Goal: Transaction & Acquisition: Purchase product/service

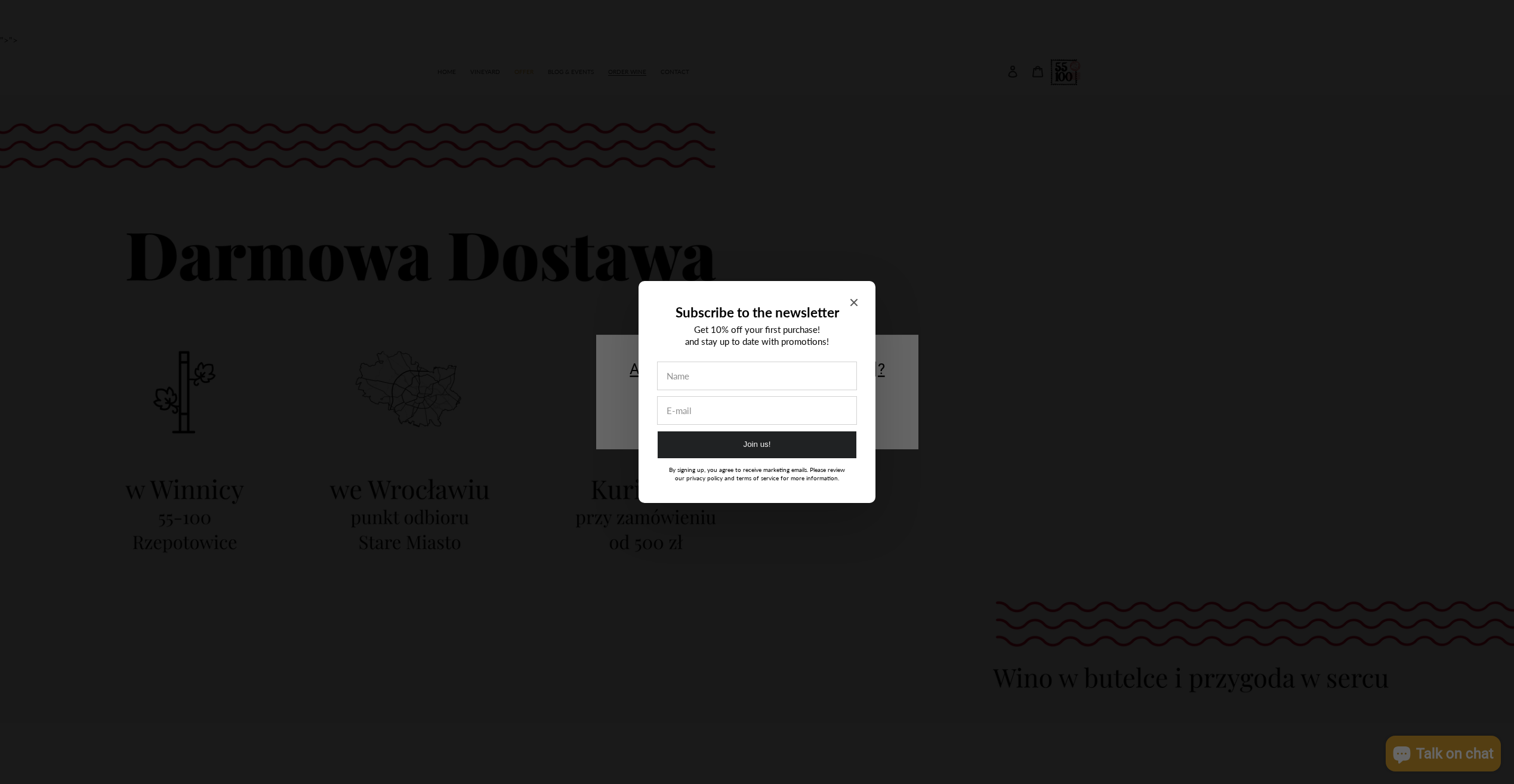
click at [850, 301] on div "Subscribe to the newsletter Get 10% off your first purchase! and stay up to dat…" at bounding box center [757, 392] width 237 height 221
click at [857, 303] on div "Subscribe to the newsletter Get 10% off your first purchase! and stay up to dat…" at bounding box center [757, 392] width 237 height 221
click at [853, 299] on icon "Close modal" at bounding box center [853, 302] width 7 height 7
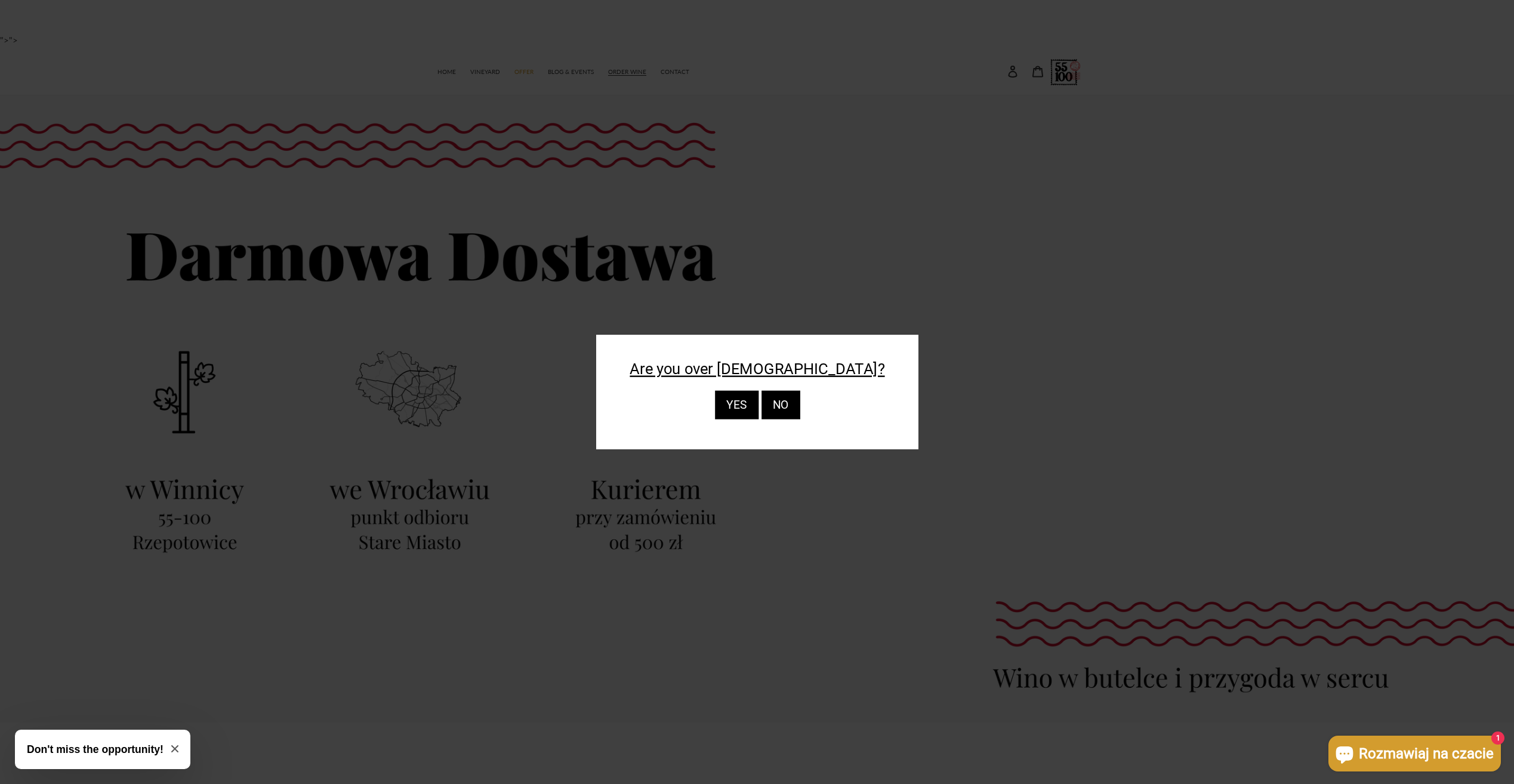
click at [741, 408] on font "YES" at bounding box center [736, 405] width 21 height 14
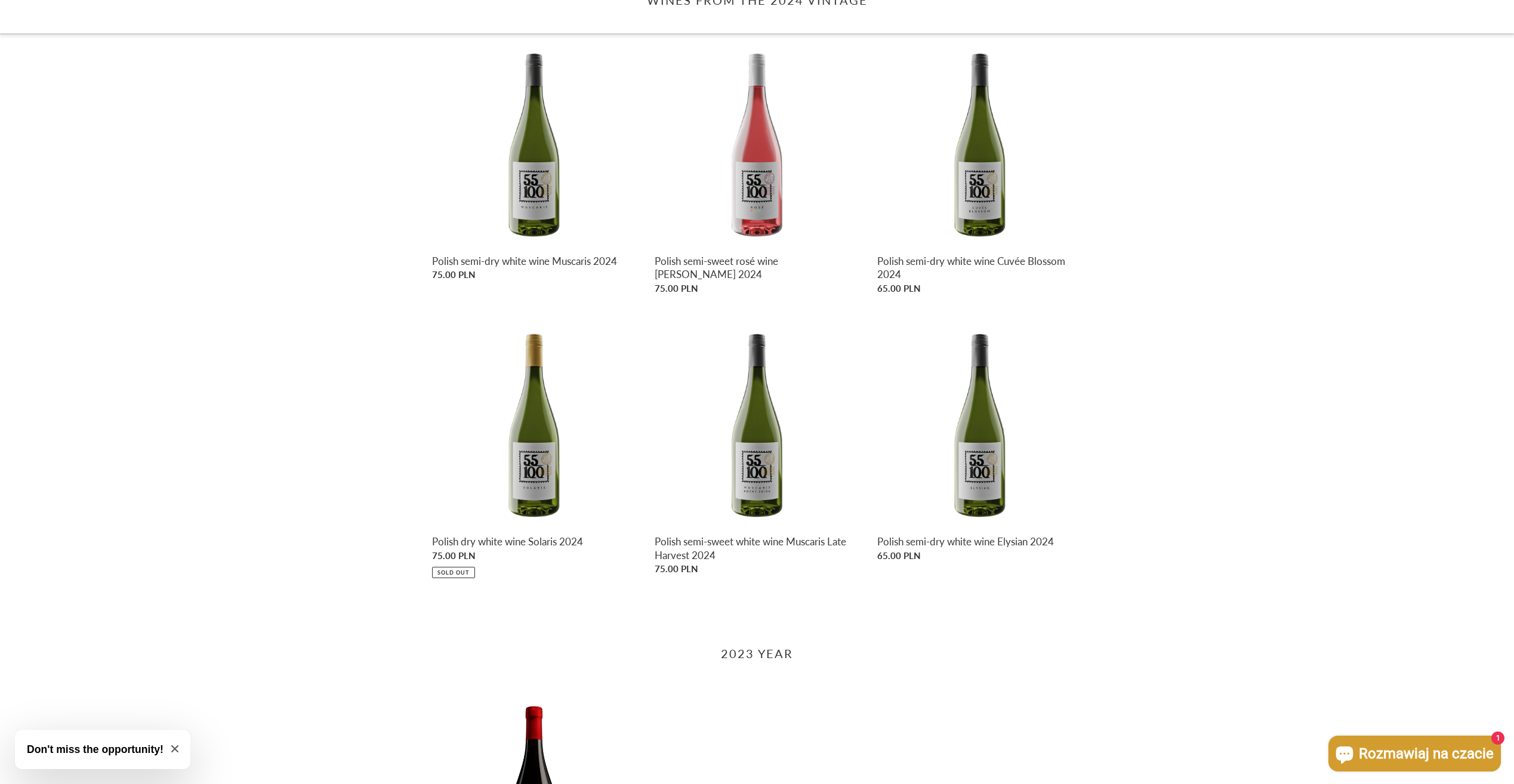
scroll to position [716, 0]
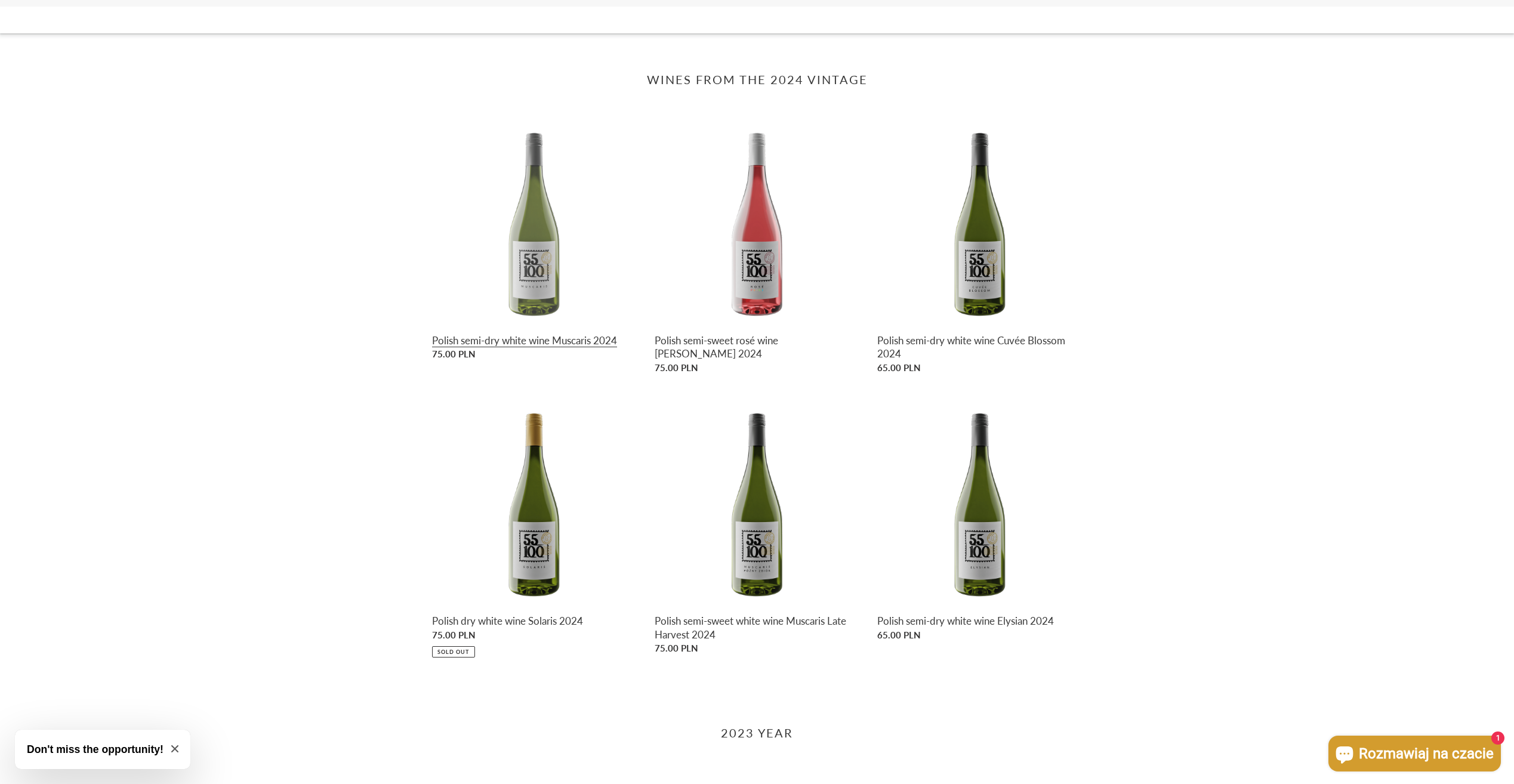
click at [533, 243] on link "Polish semi-dry white wine Muscaris 2024" at bounding box center [534, 242] width 205 height 246
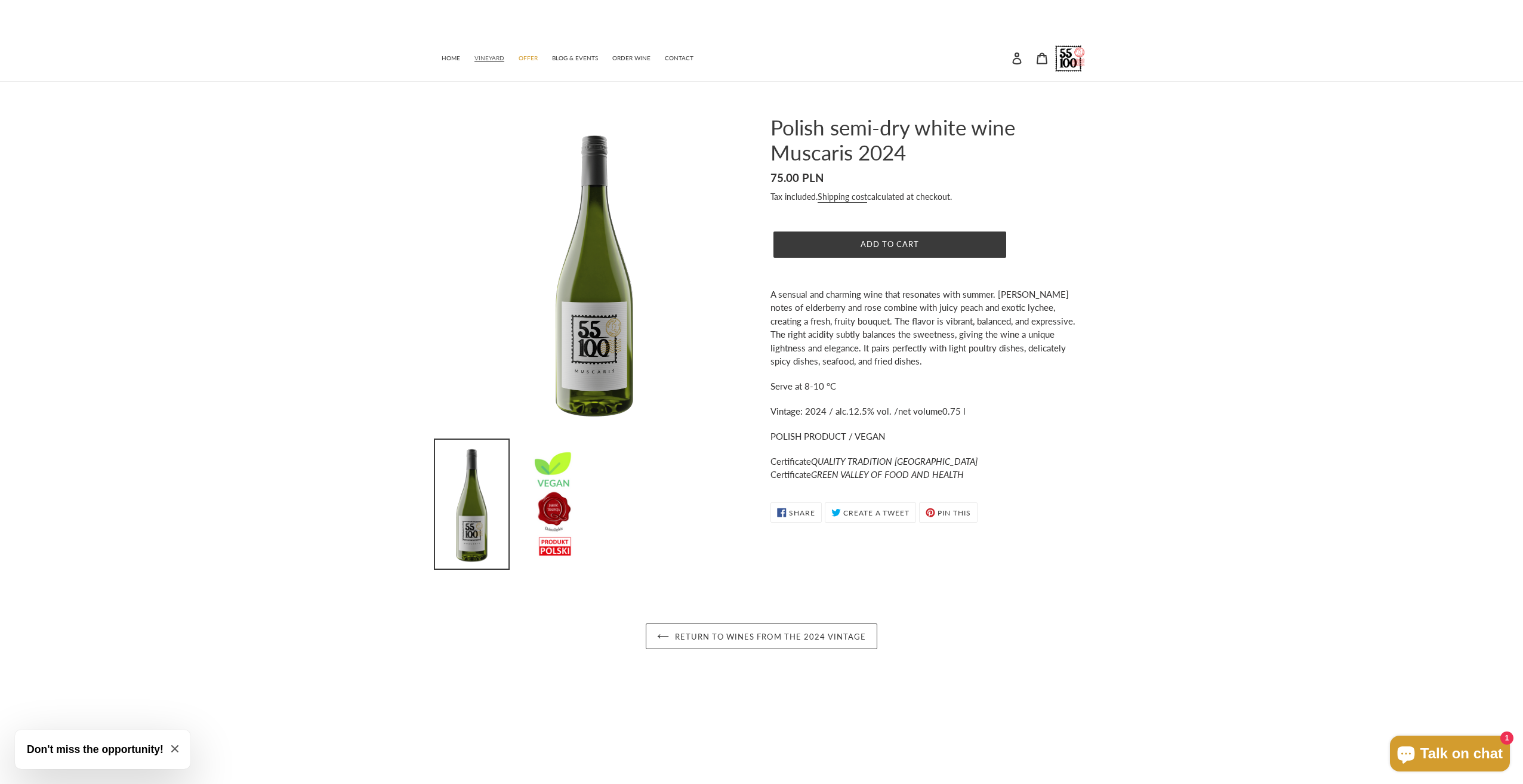
click at [475, 60] on font "VINEYARD" at bounding box center [490, 57] width 30 height 7
